Goal: Task Accomplishment & Management: Complete application form

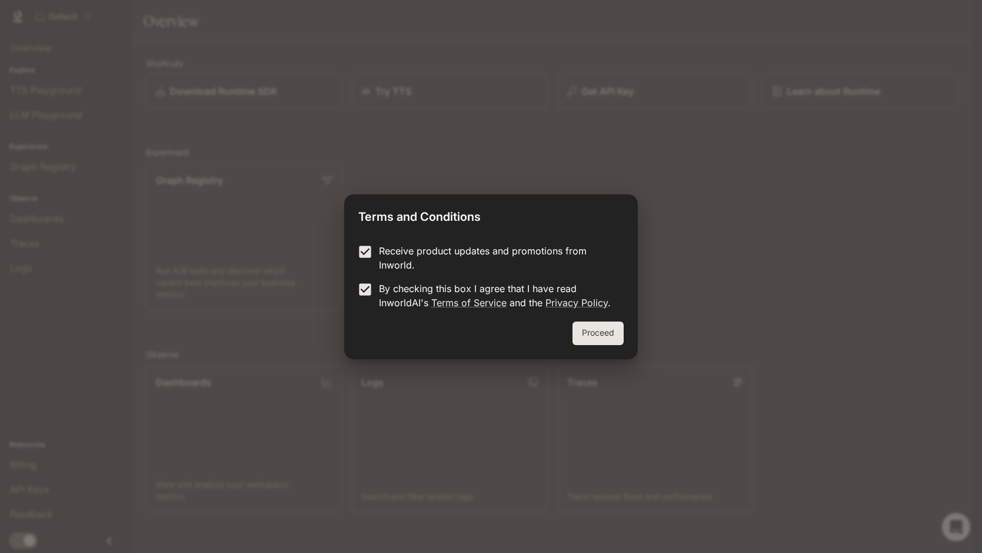
click at [574, 344] on div "Proceed" at bounding box center [490, 340] width 293 height 38
click at [581, 341] on button "Proceed" at bounding box center [598, 333] width 51 height 24
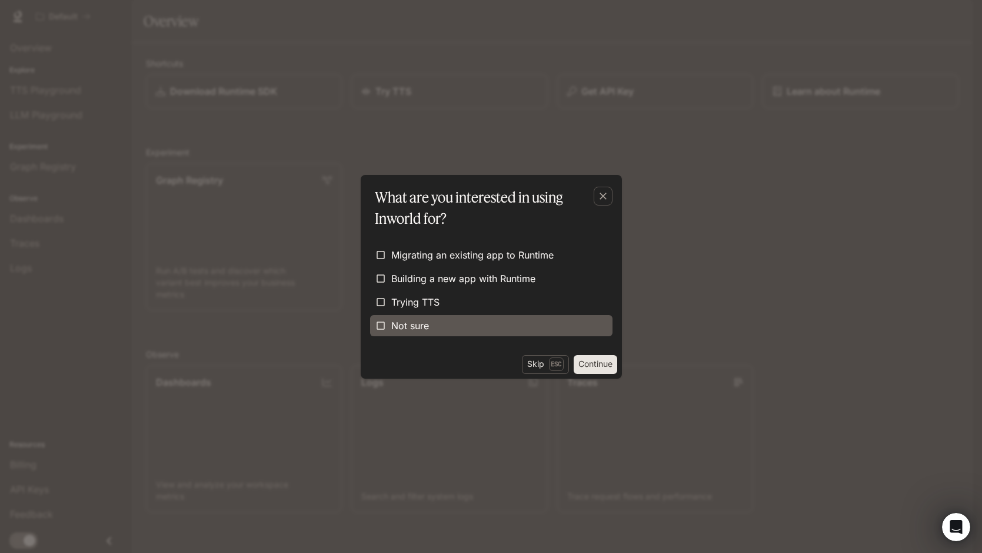
click at [475, 322] on label "Not sure" at bounding box center [491, 325] width 242 height 21
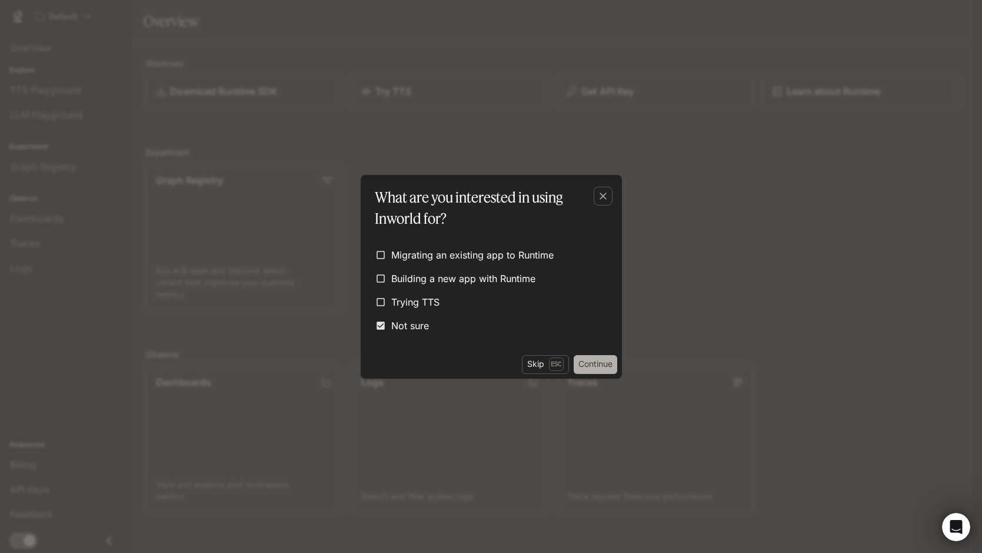
click at [590, 367] on button "Continue" at bounding box center [596, 364] width 44 height 19
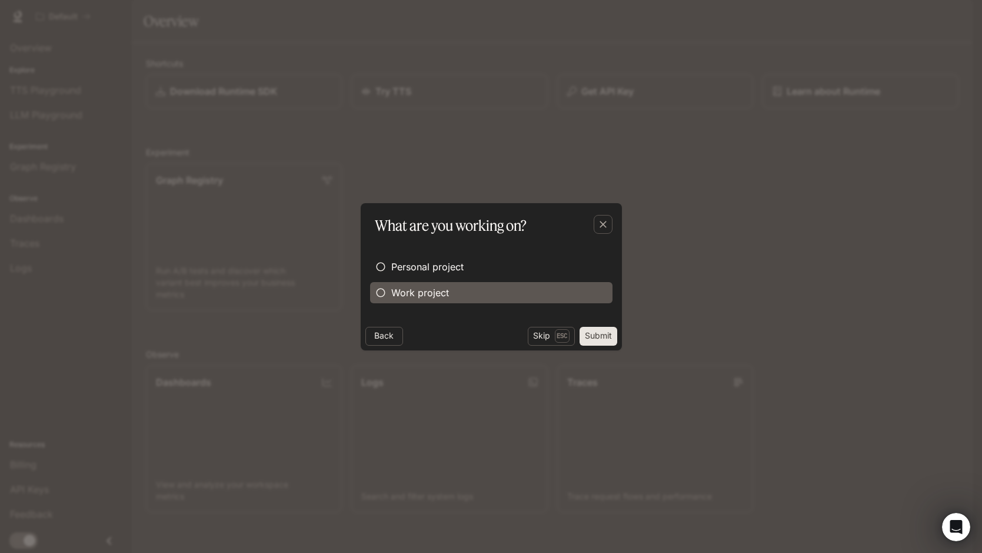
click at [415, 282] on label "Work project" at bounding box center [491, 292] width 242 height 21
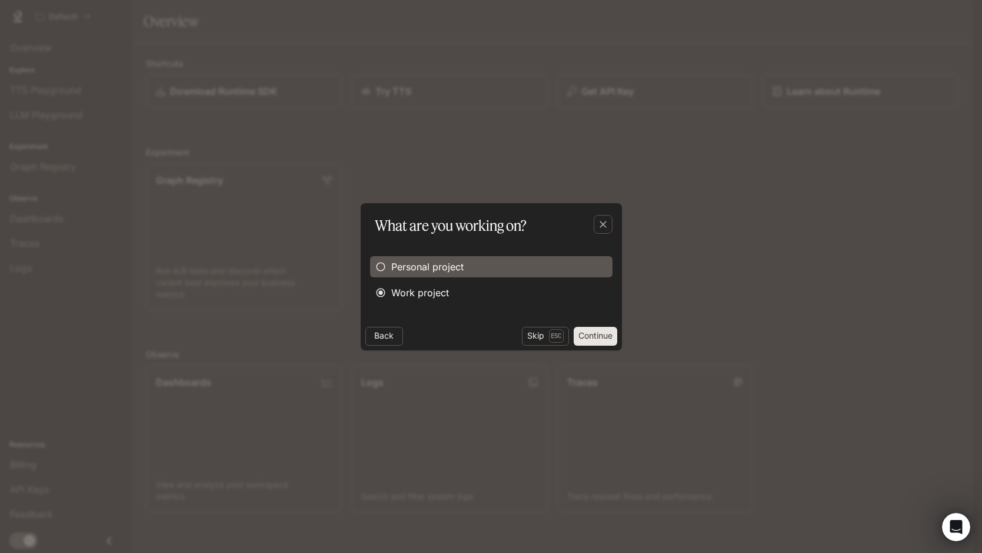
click at [420, 266] on span "Personal project" at bounding box center [427, 266] width 72 height 14
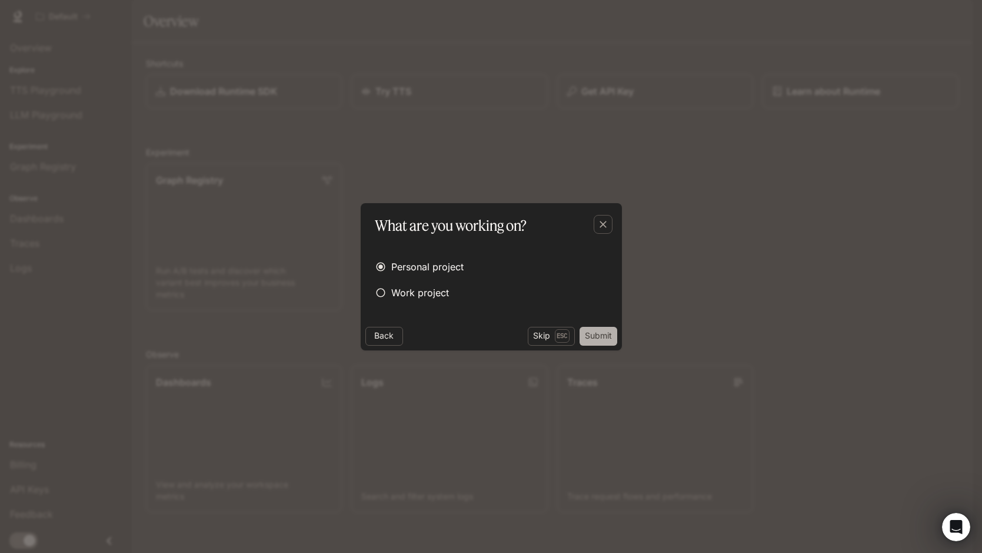
click at [590, 332] on button "Submit" at bounding box center [599, 336] width 38 height 19
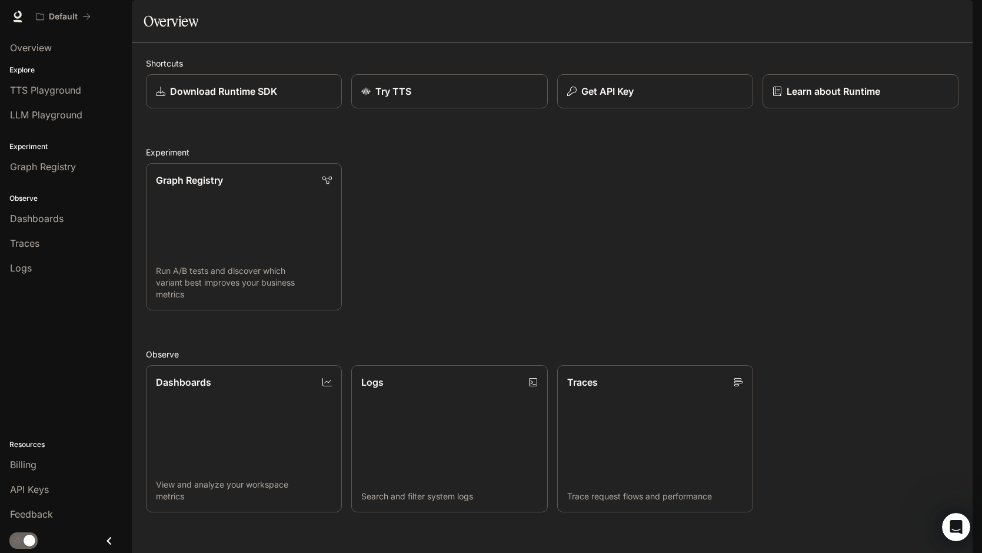
scroll to position [46, 0]
click at [954, 25] on button "button" at bounding box center [956, 17] width 24 height 24
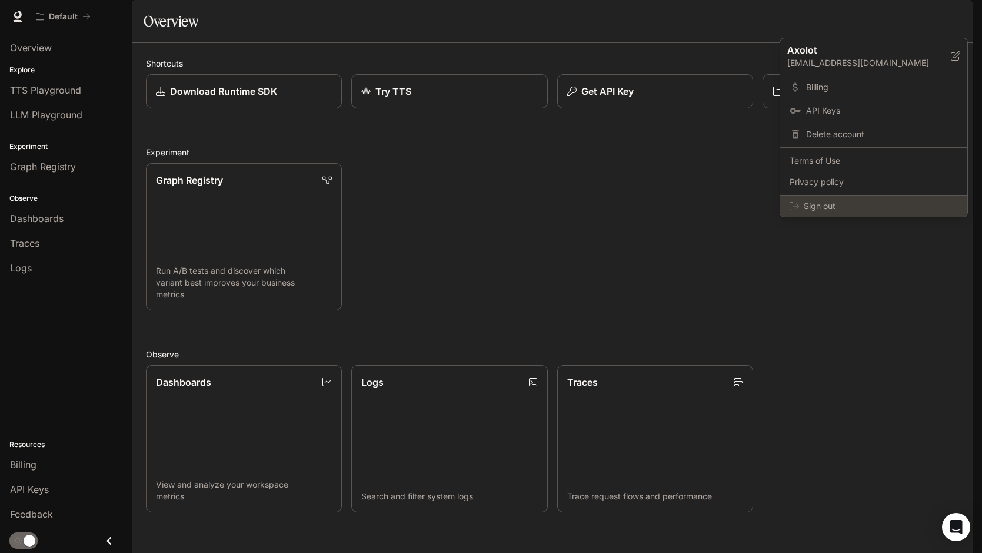
click at [801, 207] on div "Sign out" at bounding box center [873, 205] width 187 height 21
